Goal: Transaction & Acquisition: Purchase product/service

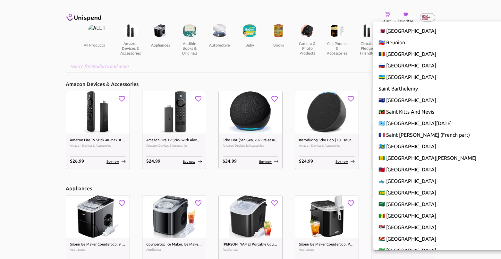
scroll to position [2014, 0]
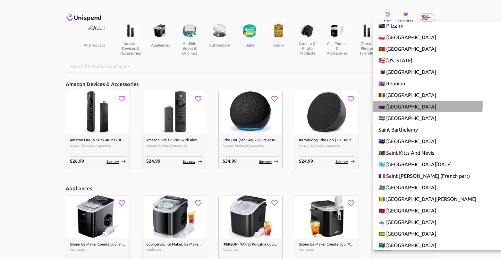
click at [401, 104] on li "🇷🇺 [GEOGRAPHIC_DATA]" at bounding box center [449, 107] width 153 height 12
type input "RU"
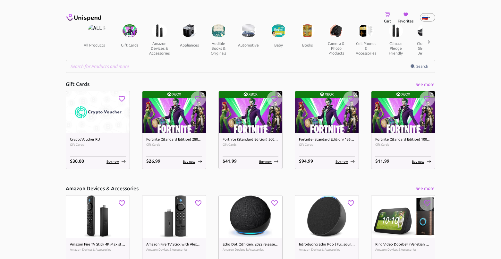
click at [386, 16] on icon at bounding box center [387, 14] width 5 height 5
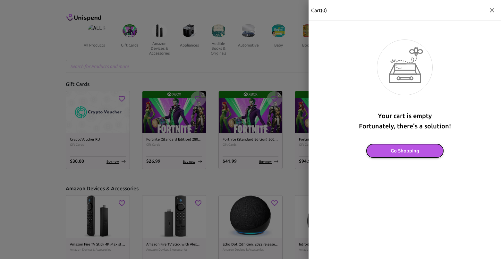
click at [400, 153] on button "Go Shopping" at bounding box center [405, 150] width 77 height 13
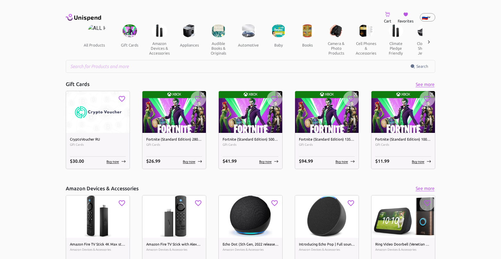
click at [406, 15] on icon at bounding box center [406, 15] width 4 height 4
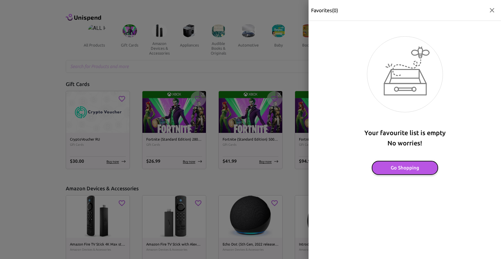
click at [411, 165] on button "Go Shopping" at bounding box center [405, 167] width 66 height 13
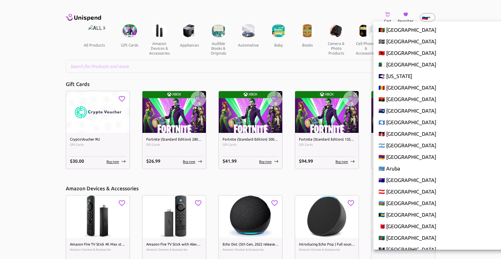
scroll to position [1985, 0]
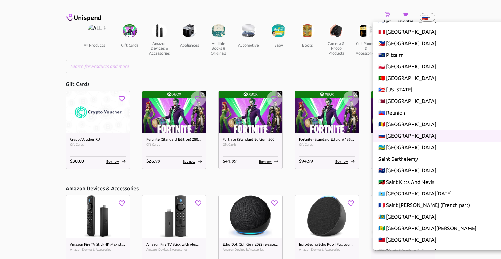
click at [431, 15] on div at bounding box center [250, 129] width 501 height 259
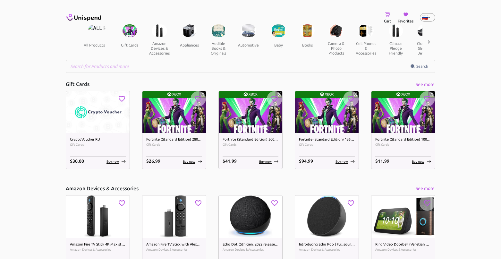
click at [84, 19] on icon at bounding box center [83, 17] width 35 height 9
click at [69, 18] on icon at bounding box center [83, 17] width 35 height 9
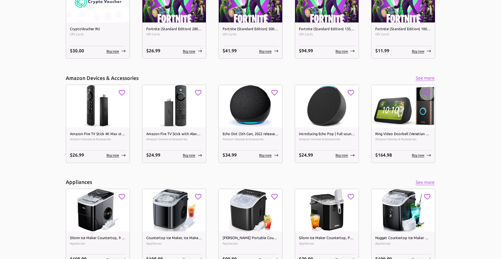
scroll to position [234, 0]
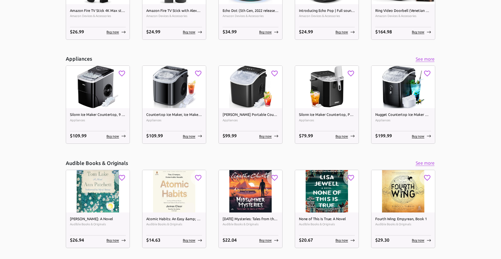
click at [97, 30] on div "$ 26.99 Buy now" at bounding box center [98, 32] width 56 height 7
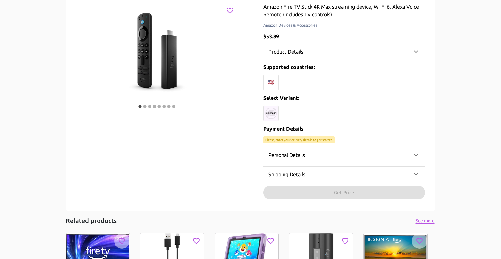
scroll to position [170, 0]
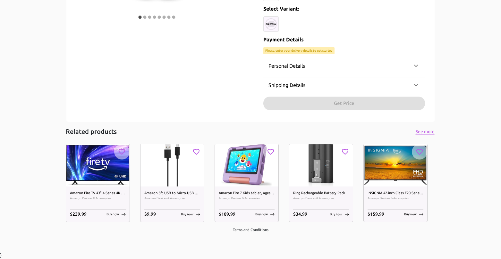
click at [294, 64] on p "Personal Details" at bounding box center [287, 66] width 37 height 8
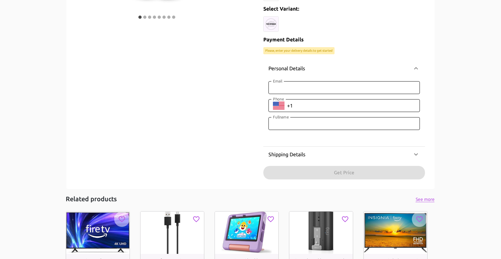
click at [302, 69] on p "Personal Details" at bounding box center [287, 68] width 37 height 8
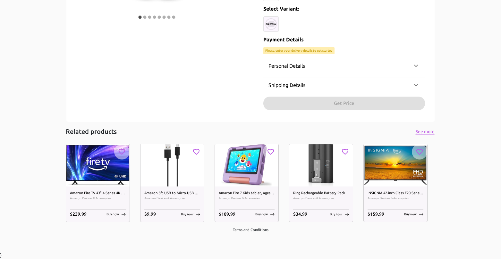
click at [301, 89] on div "Shipping Details" at bounding box center [344, 84] width 162 height 15
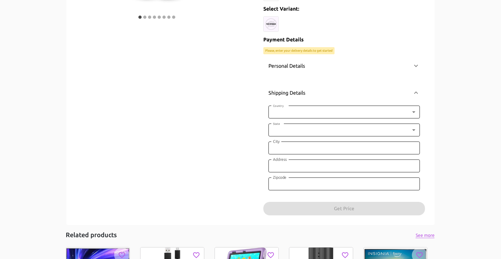
click at [301, 87] on div "Shipping Details" at bounding box center [344, 92] width 162 height 21
